Goal: Download file/media

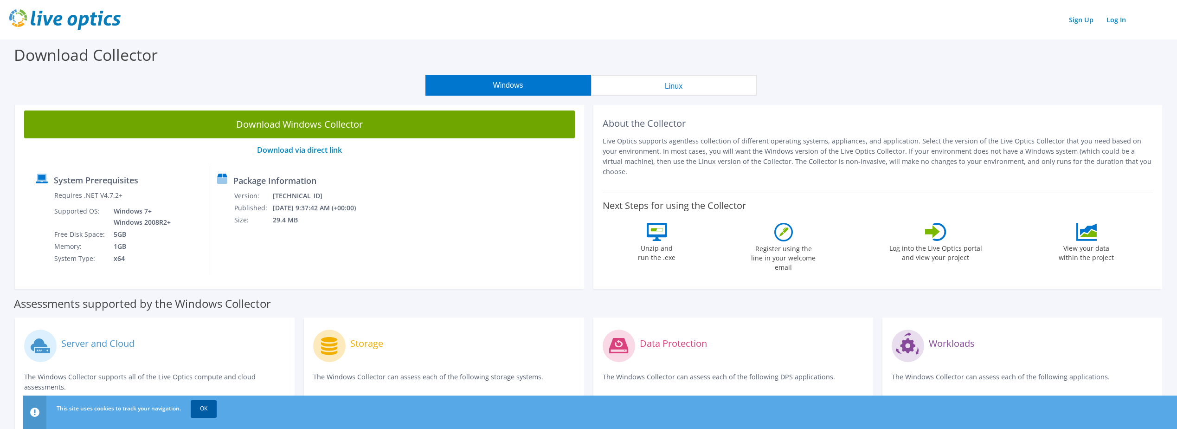
click at [202, 411] on link "OK" at bounding box center [204, 408] width 26 height 17
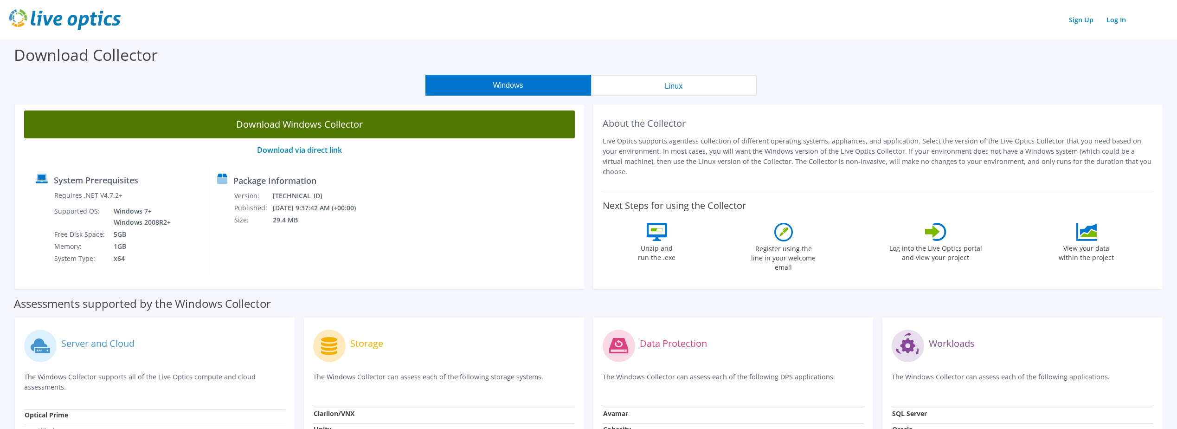
click at [296, 125] on link "Download Windows Collector" at bounding box center [299, 124] width 551 height 28
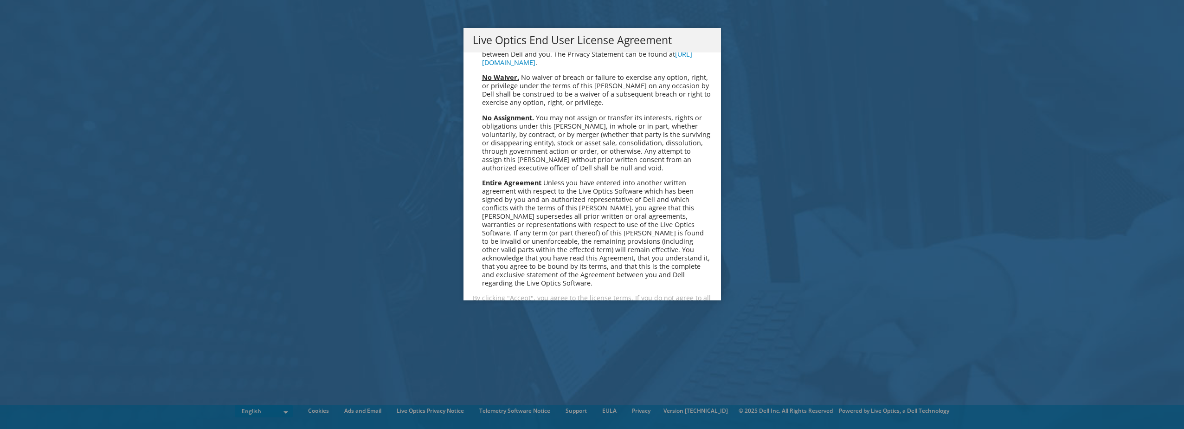
scroll to position [3508, 0]
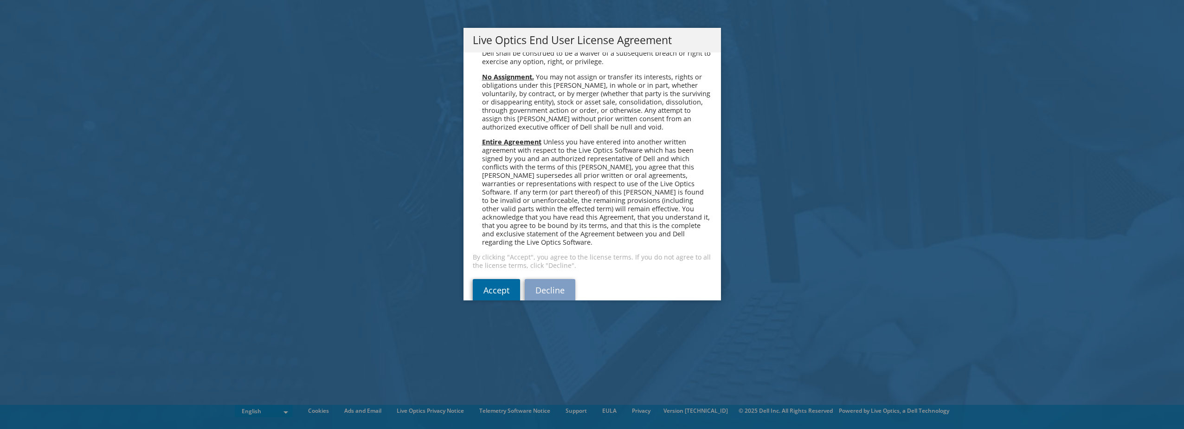
click at [488, 279] on link "Accept" at bounding box center [496, 290] width 47 height 22
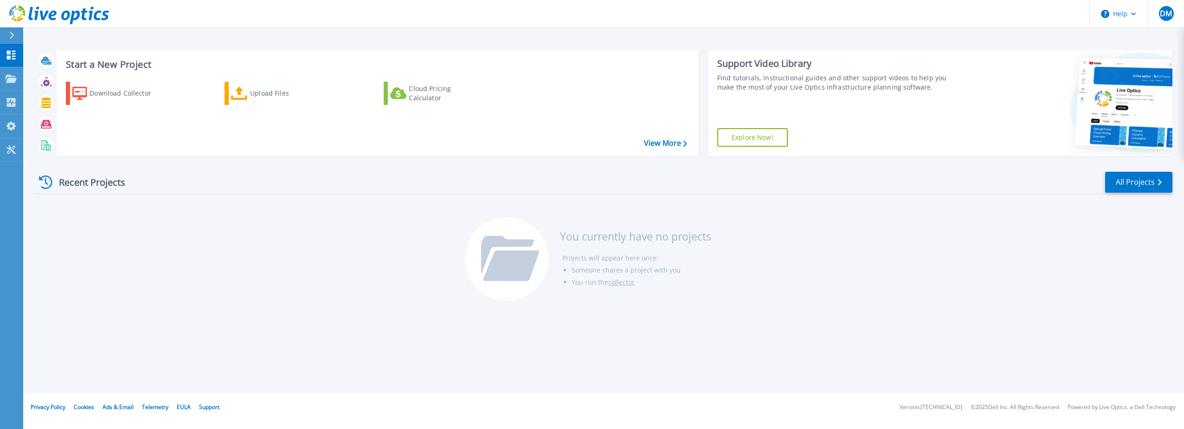
click at [204, 275] on div "Recent Projects All Projects You currently have no projects Projects will appea…" at bounding box center [604, 236] width 1137 height 147
click at [330, 272] on div "Recent Projects All Projects You currently have no projects Projects will appea…" at bounding box center [604, 236] width 1137 height 147
click at [384, 326] on div "Start a New Project Download Collector Upload Files Cloud Pricing Calculator Vi…" at bounding box center [603, 196] width 1161 height 393
click at [194, 328] on div "Start a New Project Download Collector Upload Files Cloud Pricing Calculator Vi…" at bounding box center [603, 196] width 1161 height 393
click at [14, 60] on link "Dashboard Dashboard" at bounding box center [11, 56] width 23 height 24
